Goal: Check status: Check status

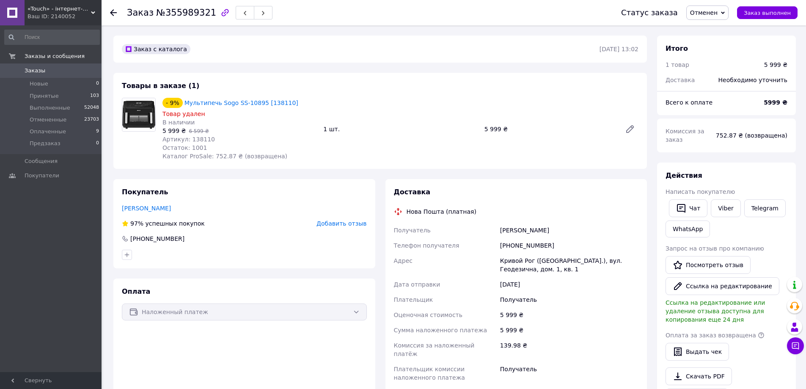
click at [381, 172] on div "Заказ с каталога [DATE] 13:02 Товары в заказе (1) - 9% Мультипечь Sogo SS-10895…" at bounding box center [380, 338] width 544 height 605
drag, startPoint x: 376, startPoint y: 170, endPoint x: 401, endPoint y: 172, distance: 24.6
click at [362, 172] on div "Заказ с каталога [DATE] 13:02 Товары в заказе (1) - 9% Мультипечь Sogo SS-10895…" at bounding box center [380, 338] width 544 height 605
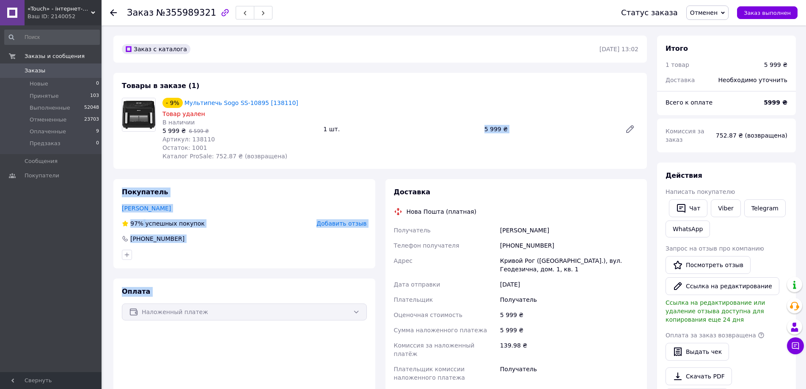
drag, startPoint x: 420, startPoint y: 165, endPoint x: 383, endPoint y: 187, distance: 42.3
click at [387, 188] on div "Заказ с каталога [DATE] 13:02 Товары в заказе (1) - 9% Мультипечь Sogo SS-10895…" at bounding box center [380, 338] width 544 height 605
click at [368, 181] on div "Покупатель [PERSON_NAME] 97% успешных покупок Добавить отзыв [PHONE_NUMBER]" at bounding box center [244, 223] width 262 height 89
drag, startPoint x: 375, startPoint y: 174, endPoint x: 386, endPoint y: 173, distance: 11.5
click at [375, 174] on div "Заказ с каталога [DATE] 13:02 Товары в заказе (1) - 9% Мультипечь Sogo SS-10895…" at bounding box center [380, 338] width 544 height 605
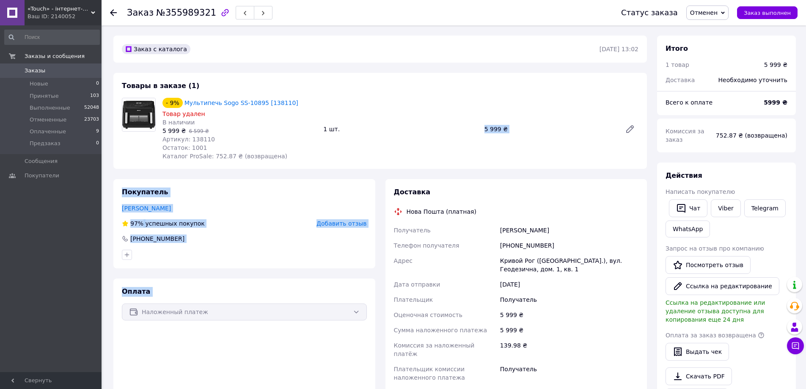
click at [395, 171] on div "Заказ с каталога [DATE] 13:02 Товары в заказе (1) - 9% Мультипечь Sogo SS-10895…" at bounding box center [380, 338] width 544 height 605
click at [452, 166] on div "Товары в заказе (1) - 9% Мультипечь Sogo SS-10895 [138110] Товар удален В налич…" at bounding box center [379, 121] width 533 height 96
drag, startPoint x: 322, startPoint y: 265, endPoint x: 109, endPoint y: 189, distance: 226.0
click at [109, 189] on div "Покупатель [PERSON_NAME] 97% успешных покупок Добавить отзыв [PHONE_NUMBER] Опл…" at bounding box center [244, 289] width 272 height 221
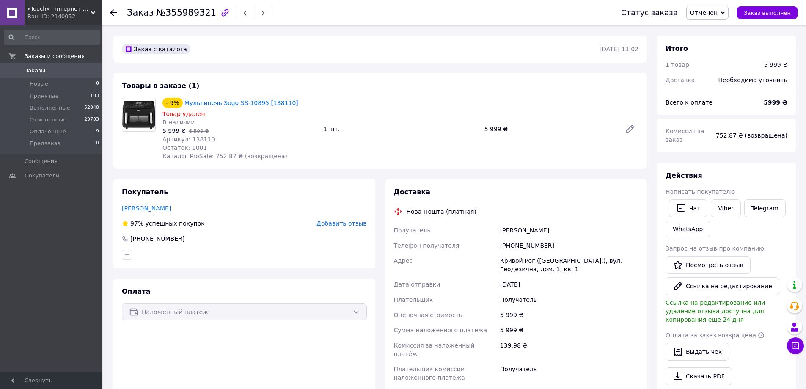
click at [384, 225] on div "Доставка Нова Пошта (платная) Получатель [PERSON_NAME] Телефон получателя [PHON…" at bounding box center [516, 289] width 272 height 221
